Goal: Navigation & Orientation: Find specific page/section

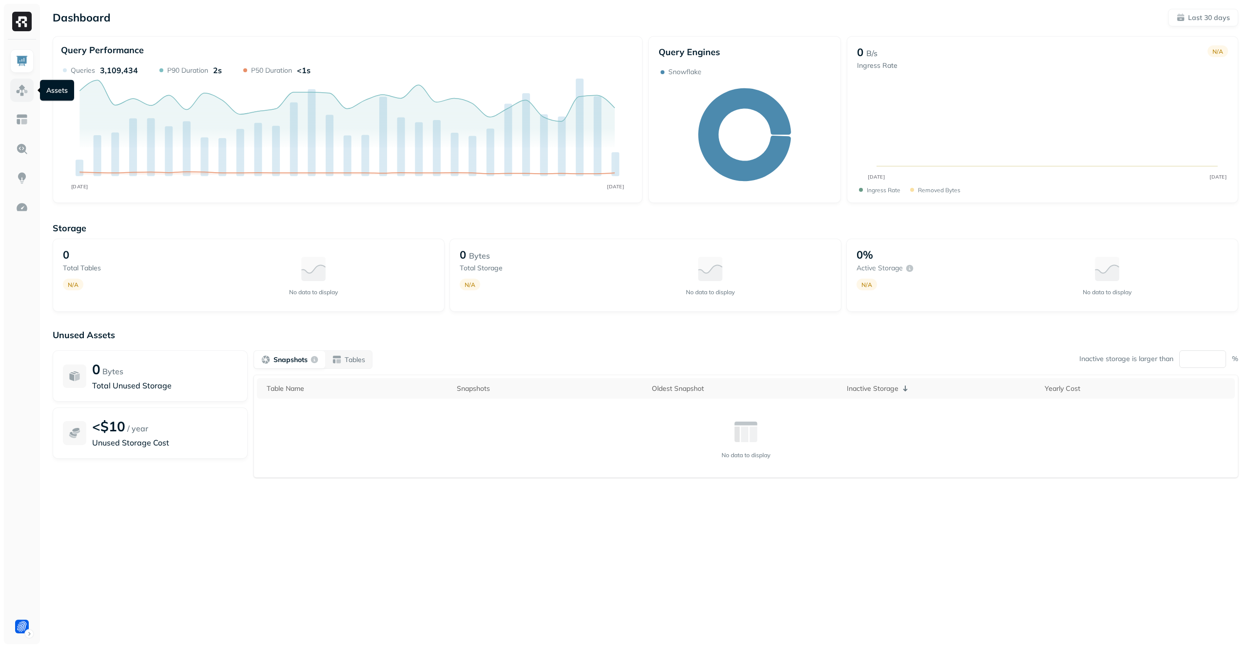
click at [27, 91] on img at bounding box center [22, 90] width 13 height 13
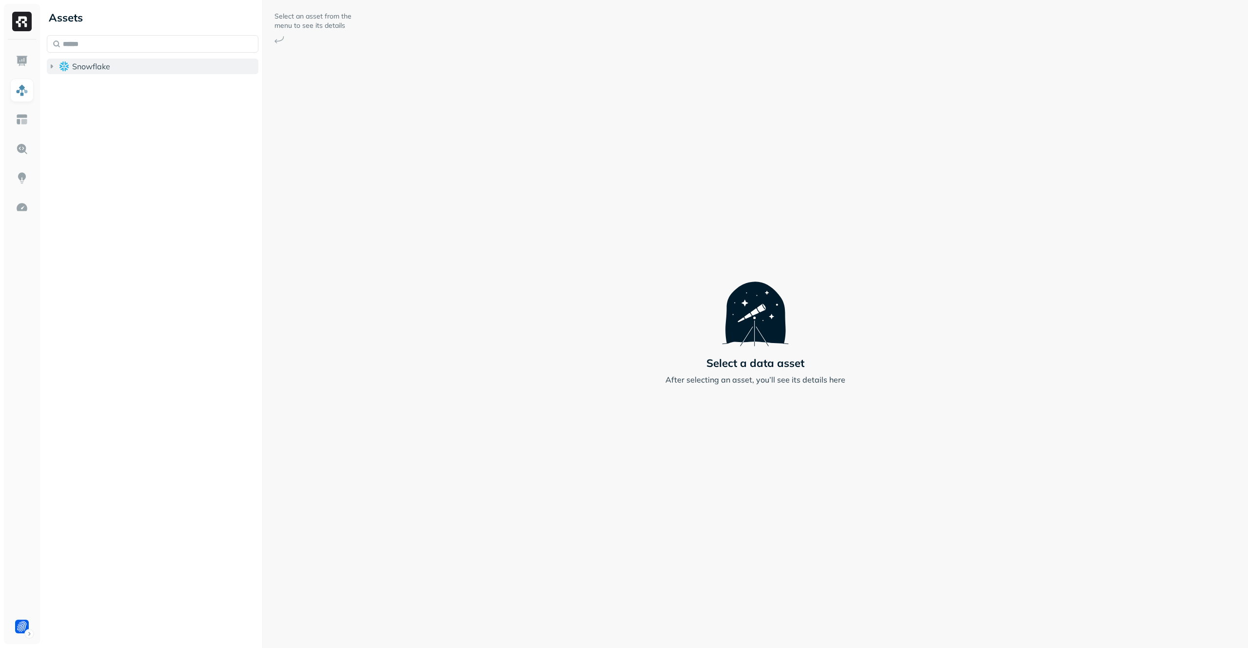
click at [126, 68] on button "Snowflake" at bounding box center [153, 67] width 212 height 16
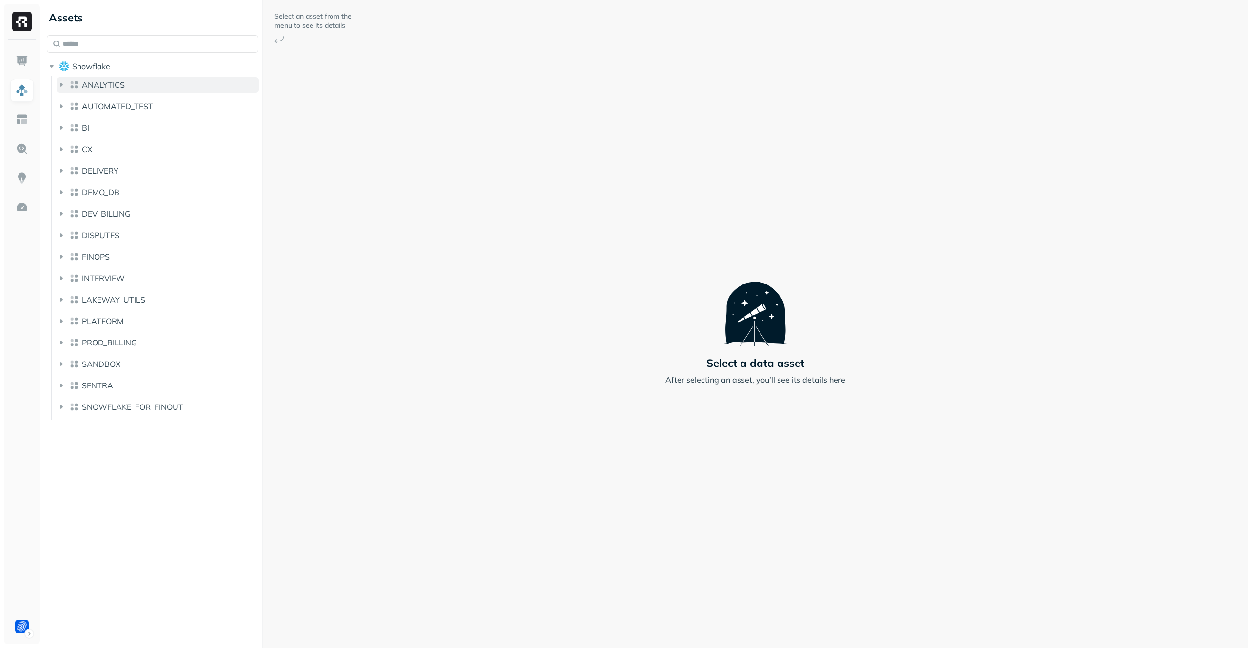
click at [130, 86] on button "ANALYTICS" at bounding box center [158, 85] width 202 height 16
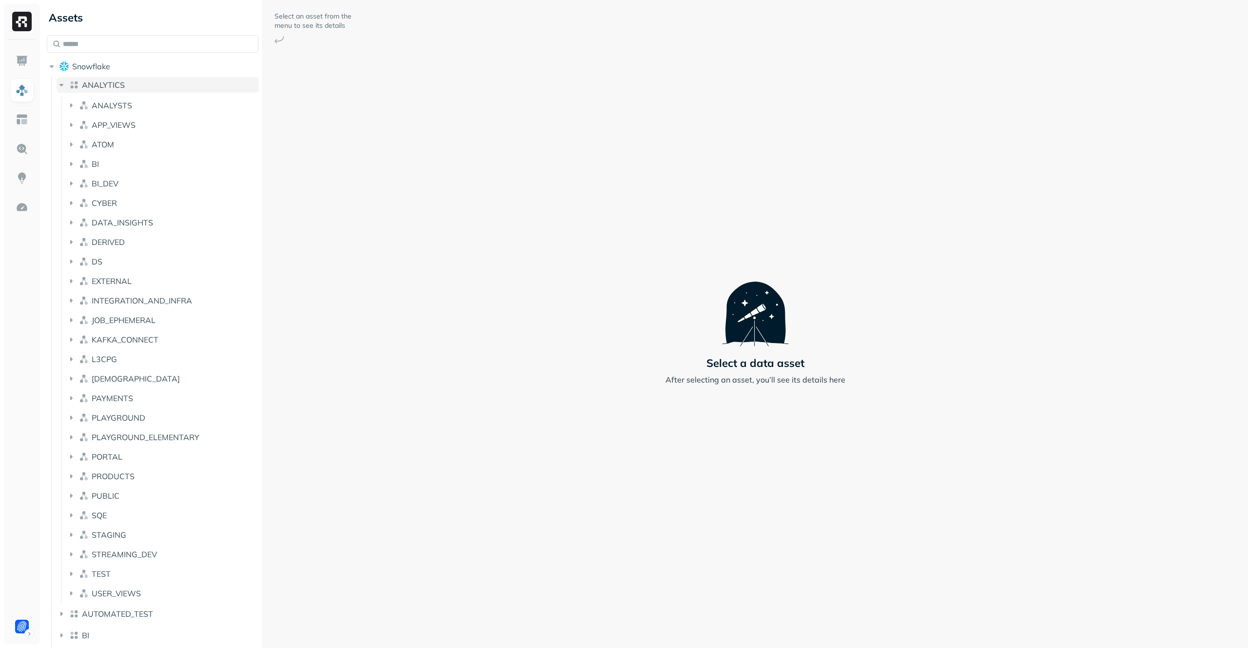
click at [130, 86] on button "ANALYTICS" at bounding box center [158, 85] width 202 height 16
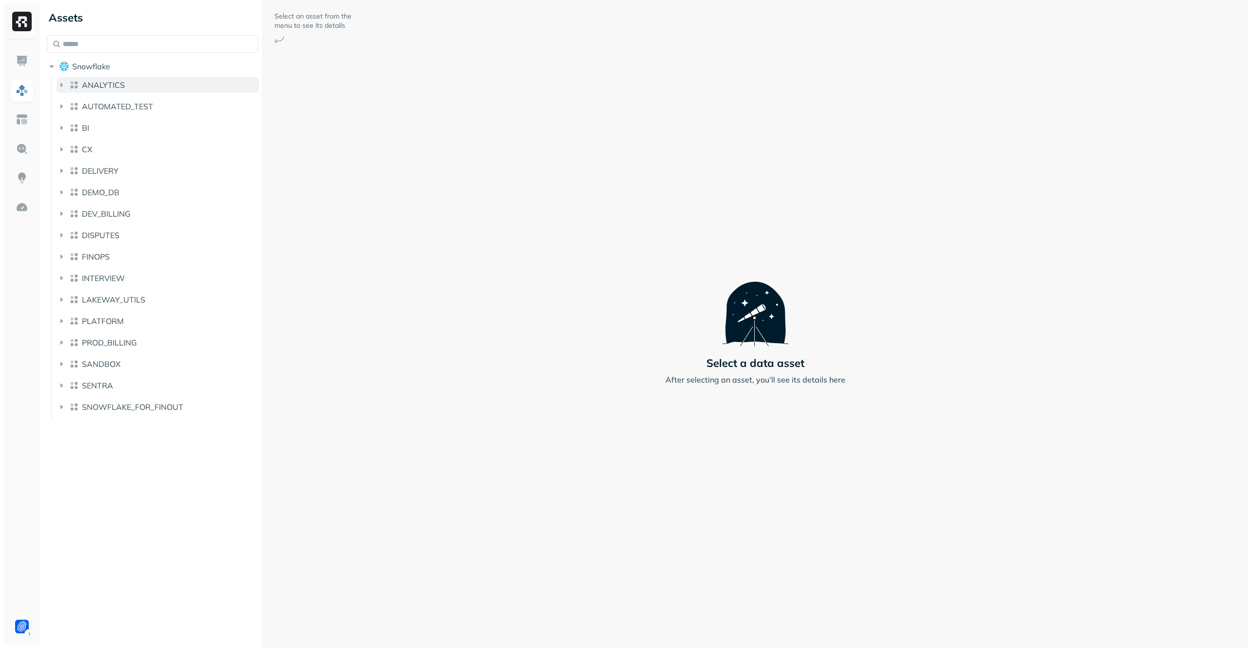
click at [130, 86] on button "ANALYTICS" at bounding box center [158, 85] width 202 height 16
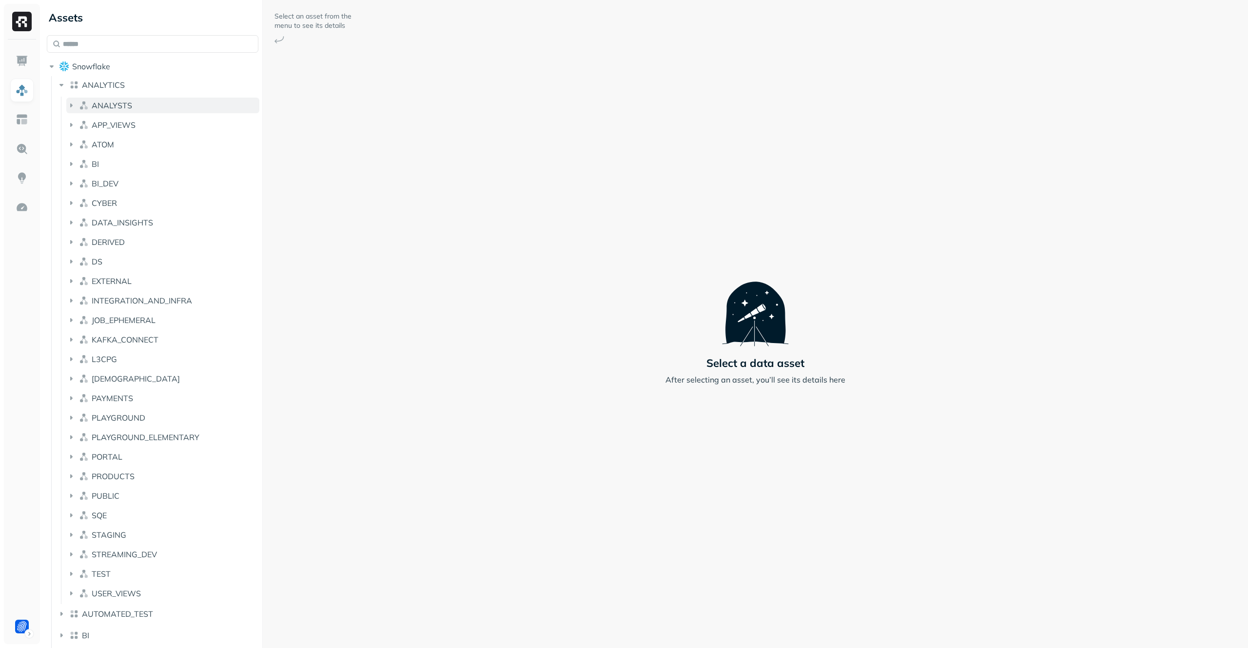
click at [137, 111] on button "ANALYSTS" at bounding box center [162, 106] width 193 height 16
click at [139, 107] on button "ANALYSTS" at bounding box center [162, 106] width 193 height 16
click at [141, 92] on button "ANALYTICS" at bounding box center [158, 85] width 202 height 16
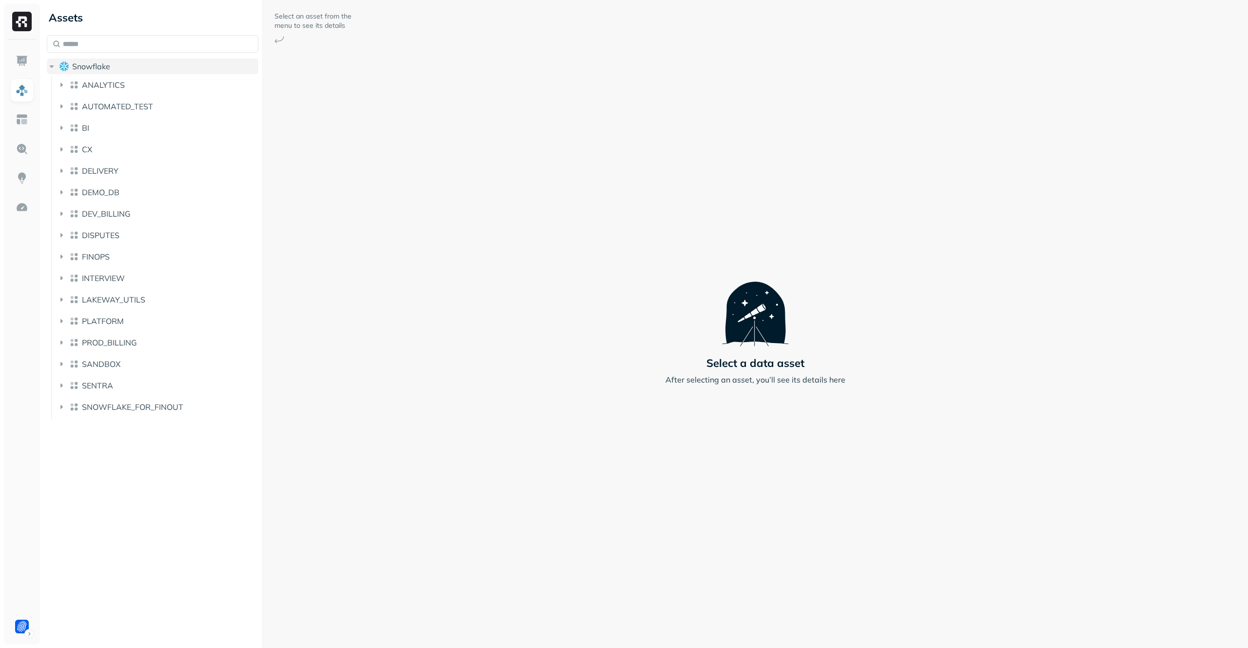
click at [137, 69] on button "Snowflake" at bounding box center [153, 67] width 212 height 16
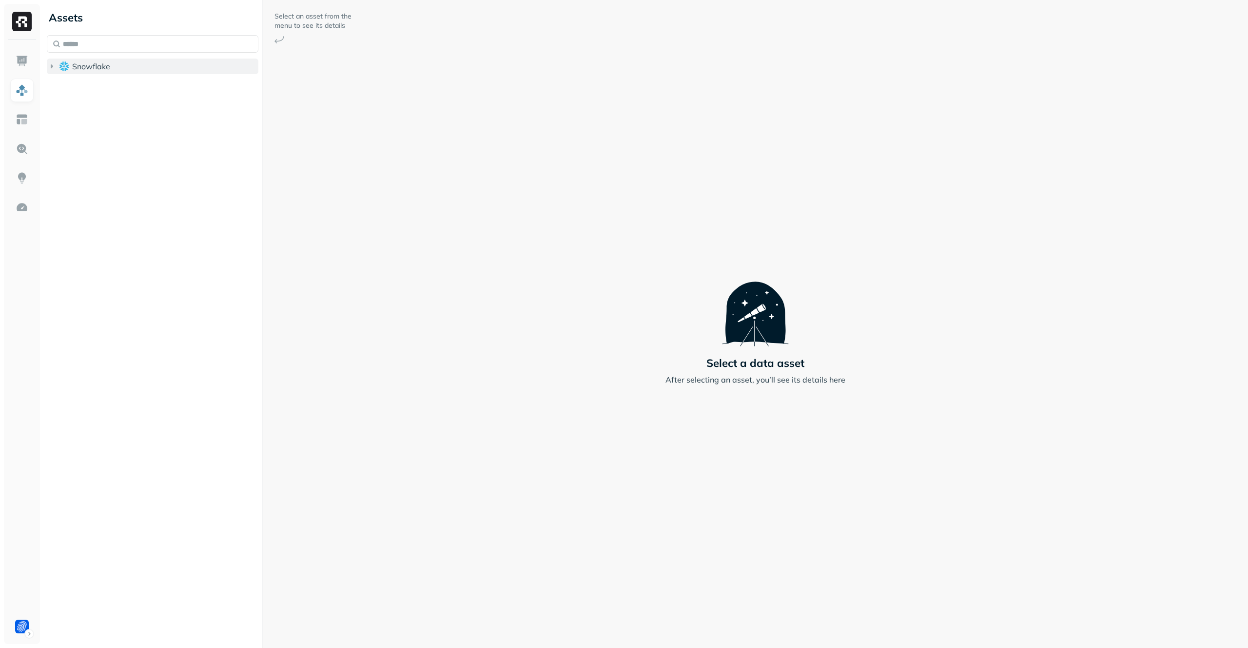
click at [189, 66] on button "Snowflake" at bounding box center [153, 67] width 212 height 16
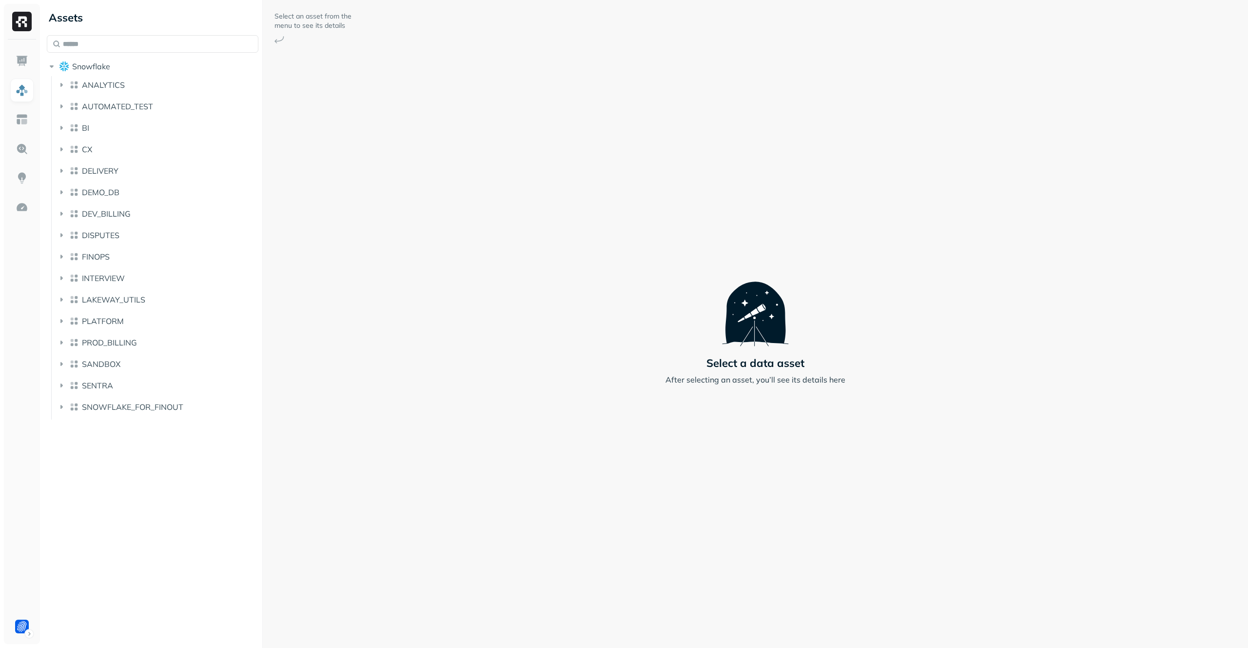
click at [197, 417] on li "SNOWFLAKE_FOR_FINOUT" at bounding box center [158, 409] width 202 height 20
click at [199, 413] on button "SNOWFLAKE_FOR_FINOUT" at bounding box center [158, 407] width 202 height 16
click at [203, 386] on button "SENTRA" at bounding box center [158, 385] width 202 height 16
click at [204, 360] on button "SANDBOX" at bounding box center [158, 364] width 202 height 16
click at [210, 297] on button "LAKEWAY_UTILS" at bounding box center [158, 300] width 202 height 16
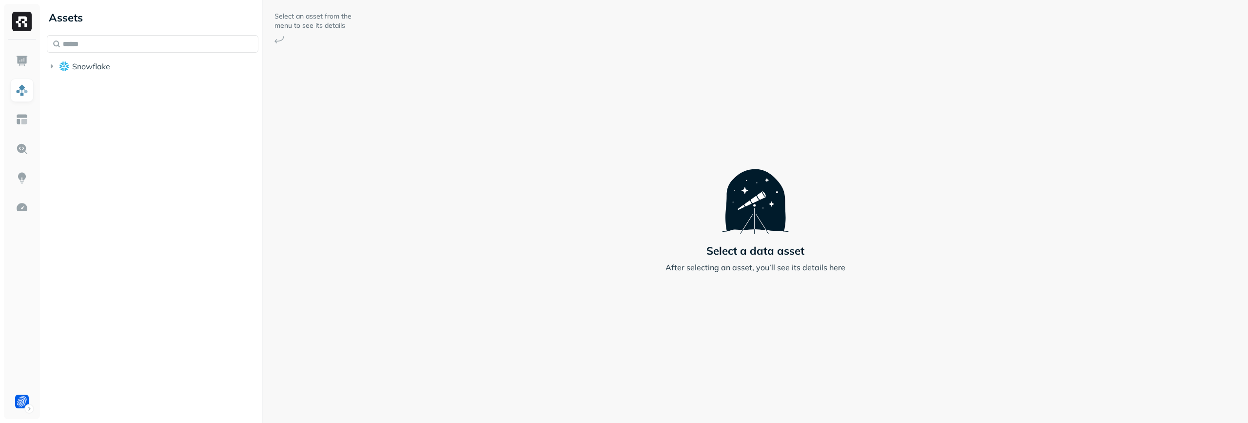
click at [80, 396] on div "Assets Snowflake" at bounding box center [152, 211] width 219 height 423
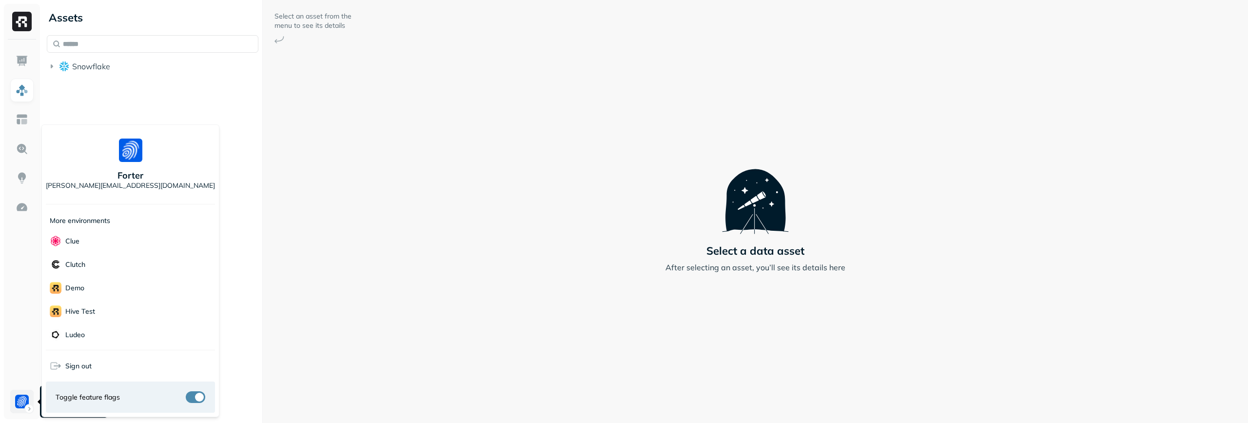
click at [23, 402] on html "Assets Snowflake Select an asset from the menu to see its details Select a data…" at bounding box center [624, 211] width 1248 height 423
click at [141, 262] on div "Clutch" at bounding box center [130, 264] width 169 height 23
